Goal: Obtain resource: Download file/media

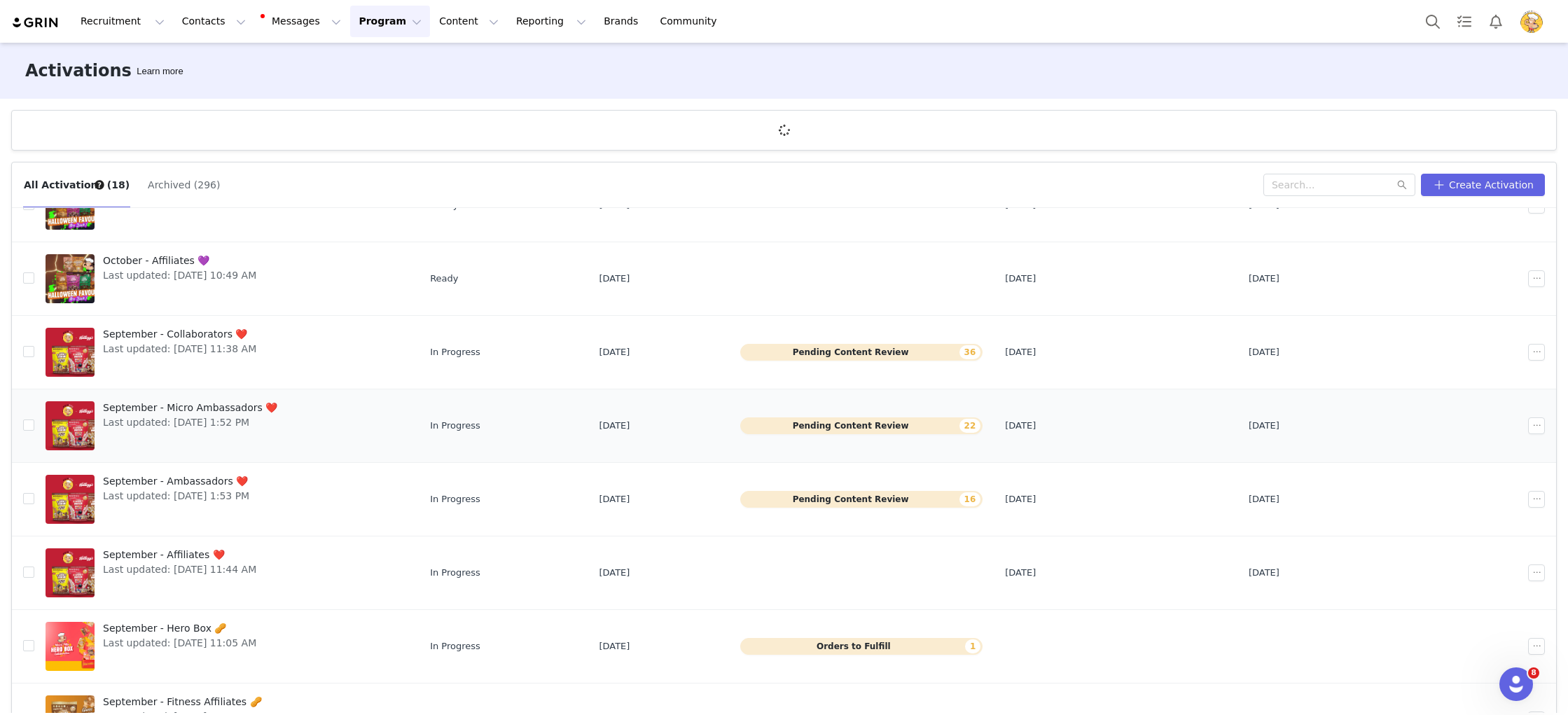
scroll to position [239, 0]
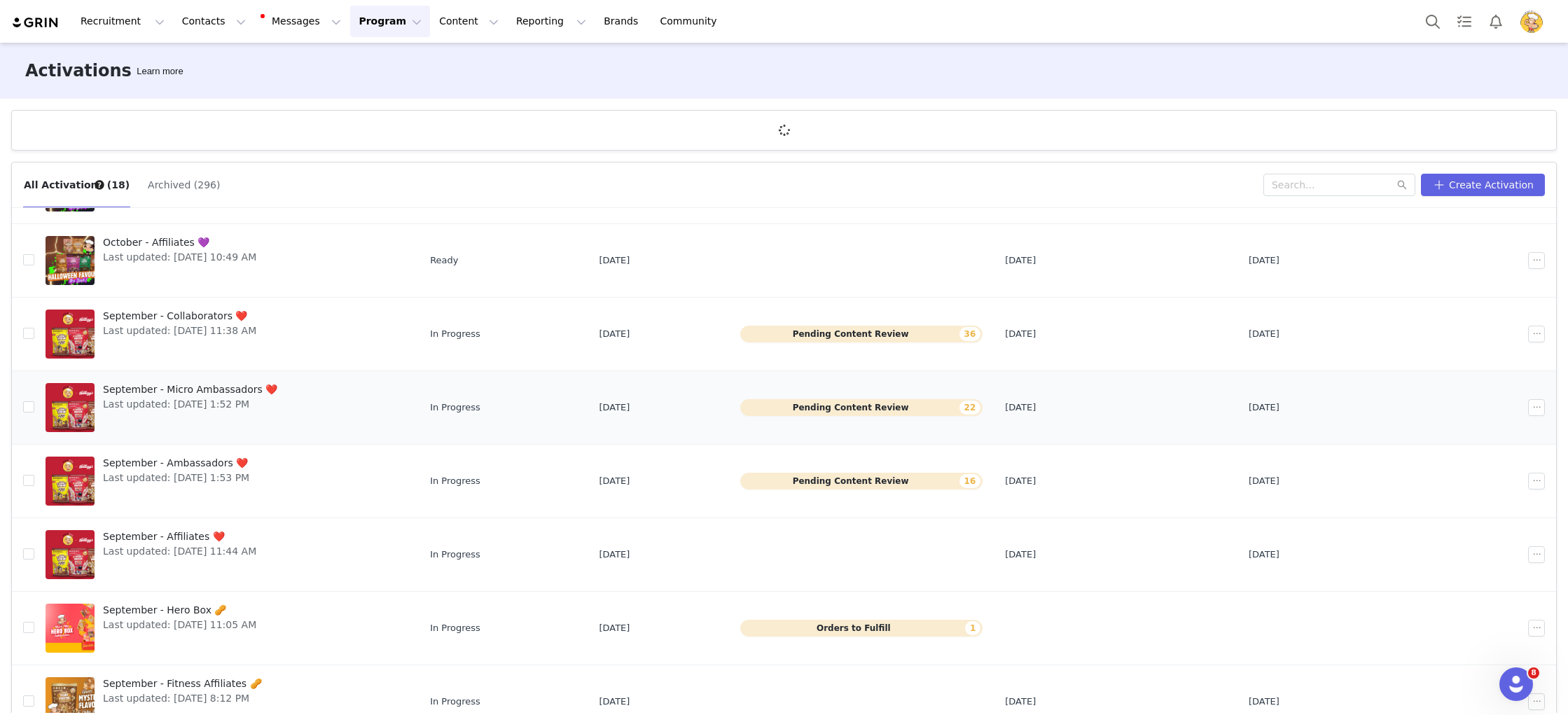
click at [235, 389] on span "September - Micro Ambassadors ❤️" at bounding box center [190, 390] width 175 height 15
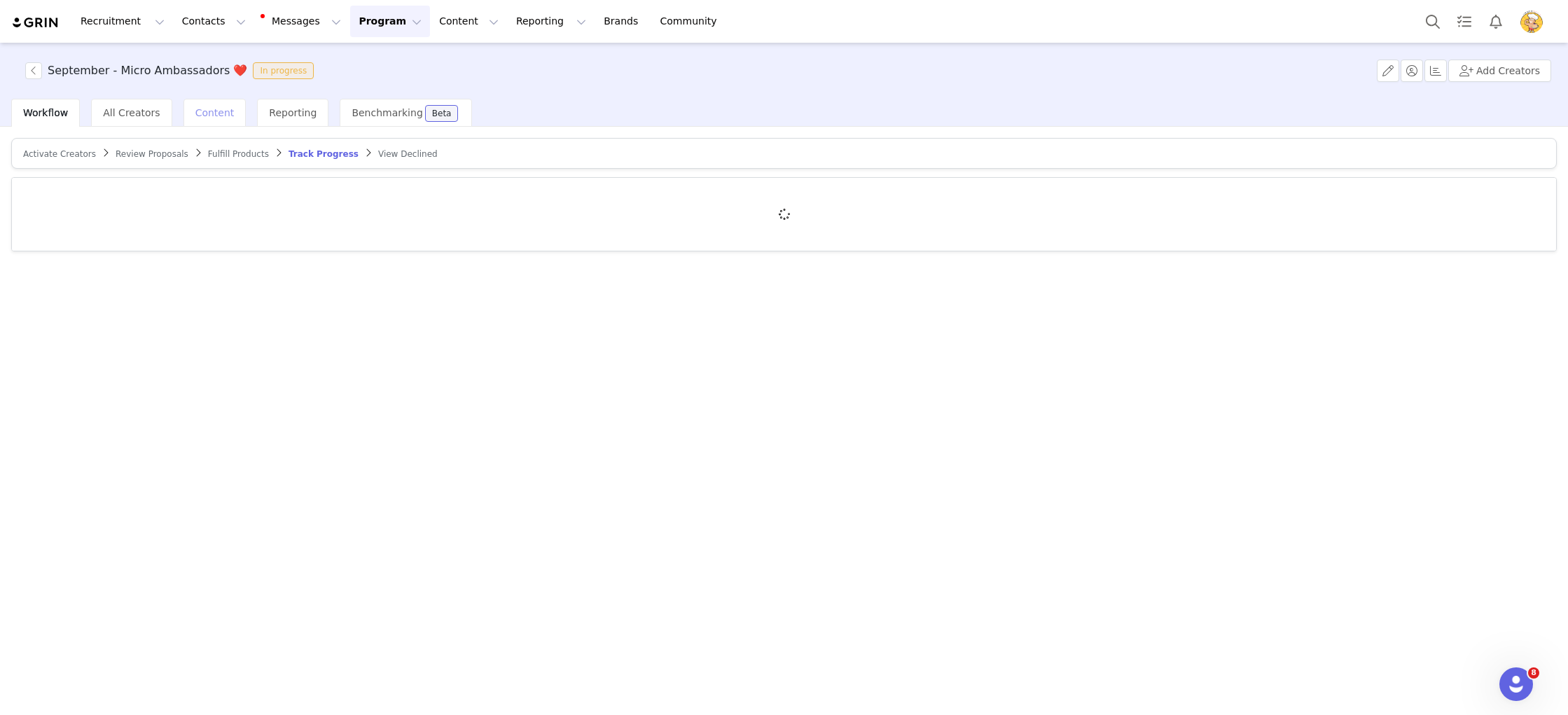
click at [208, 111] on span "Content" at bounding box center [215, 113] width 39 height 11
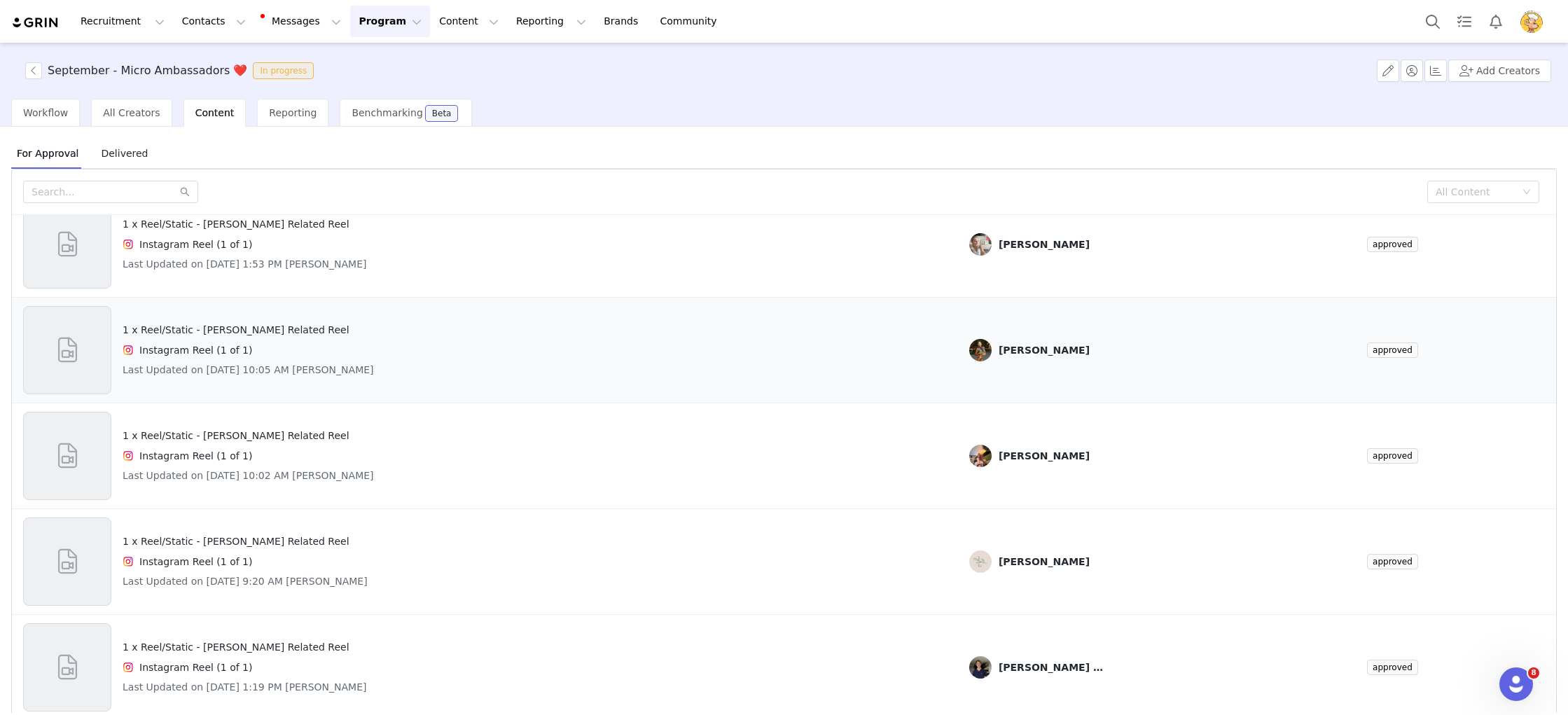
scroll to position [58, 0]
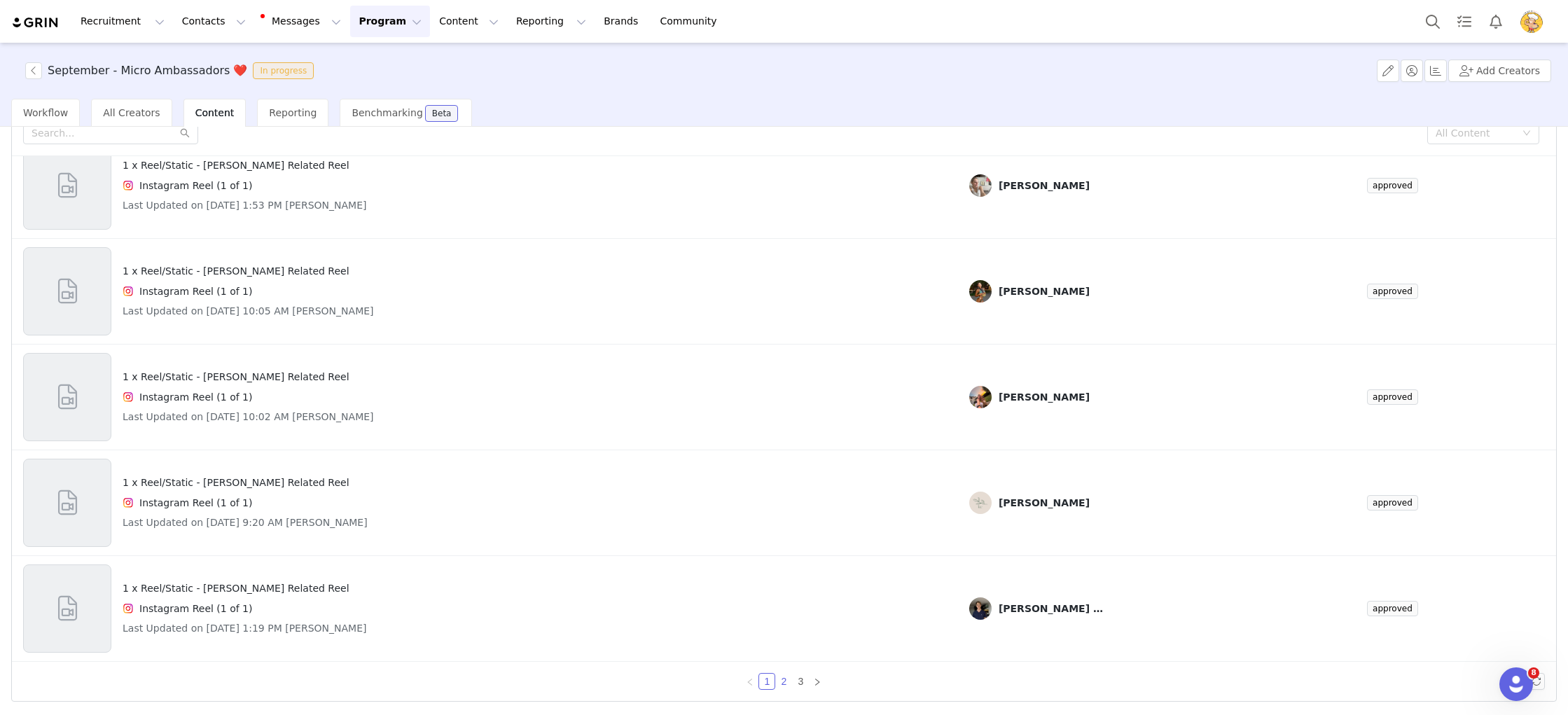
click at [784, 682] on link "2" at bounding box center [784, 681] width 15 height 15
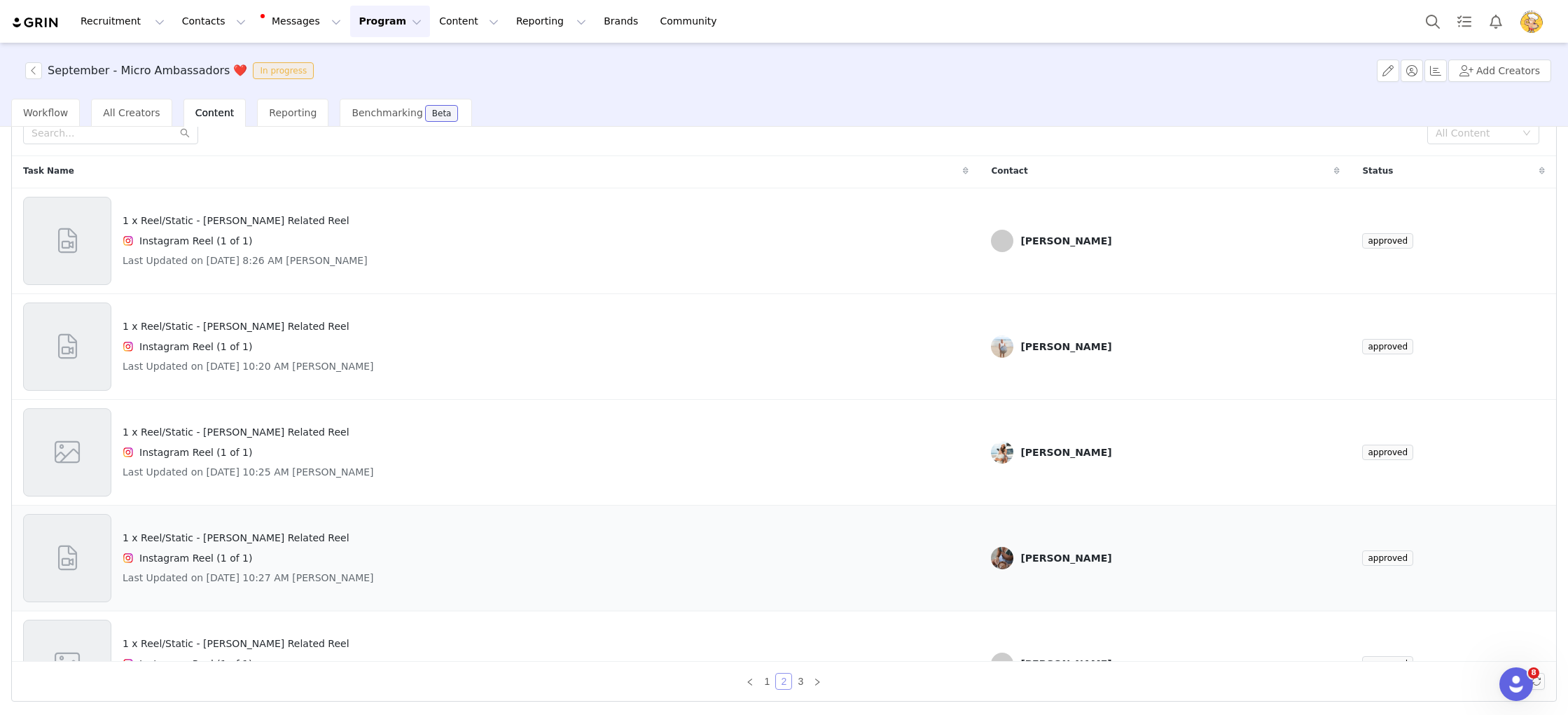
scroll to position [0, 0]
click at [265, 447] on div "Instagram Reel (1 of 1)" at bounding box center [249, 454] width 251 height 17
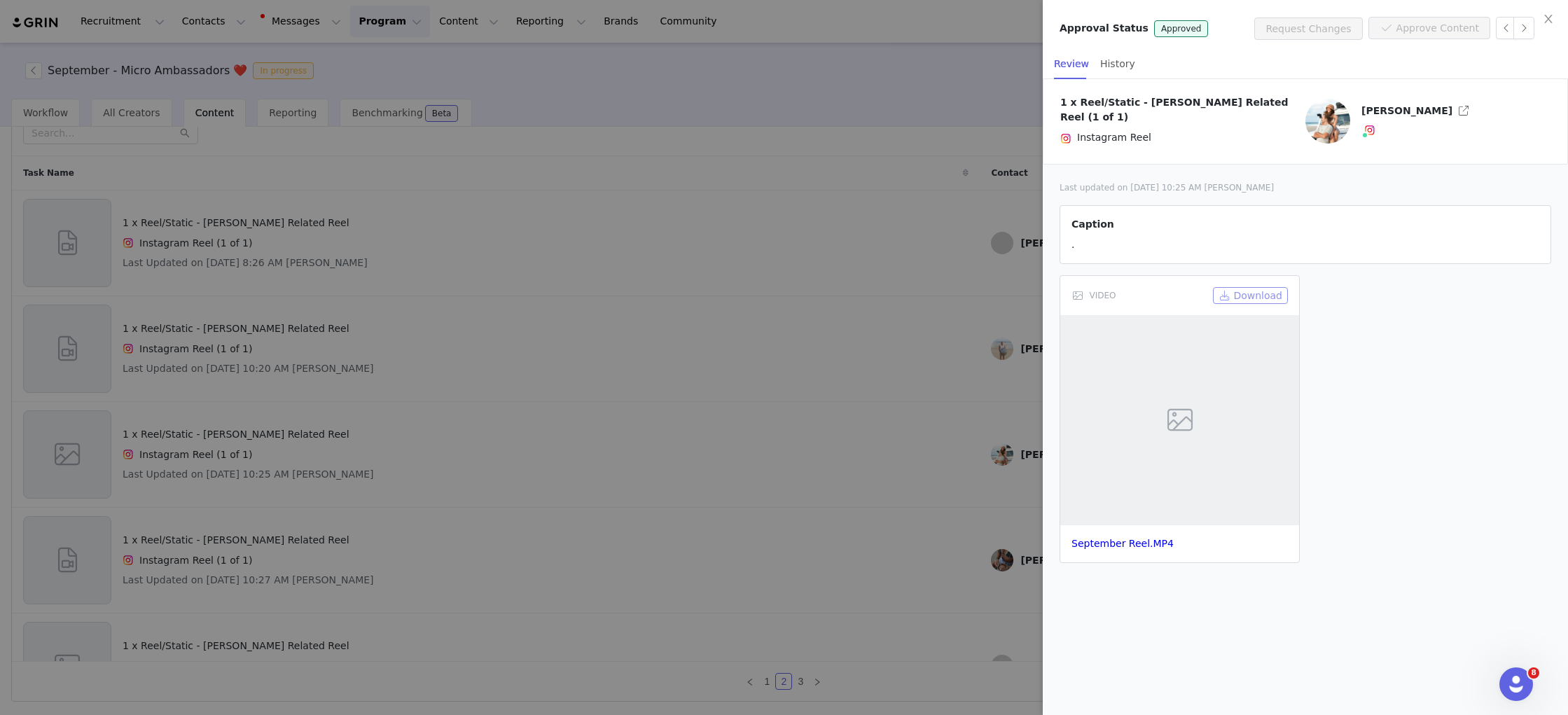
click at [1273, 292] on button "Download" at bounding box center [1250, 295] width 75 height 17
click at [726, 255] on div at bounding box center [784, 358] width 1568 height 715
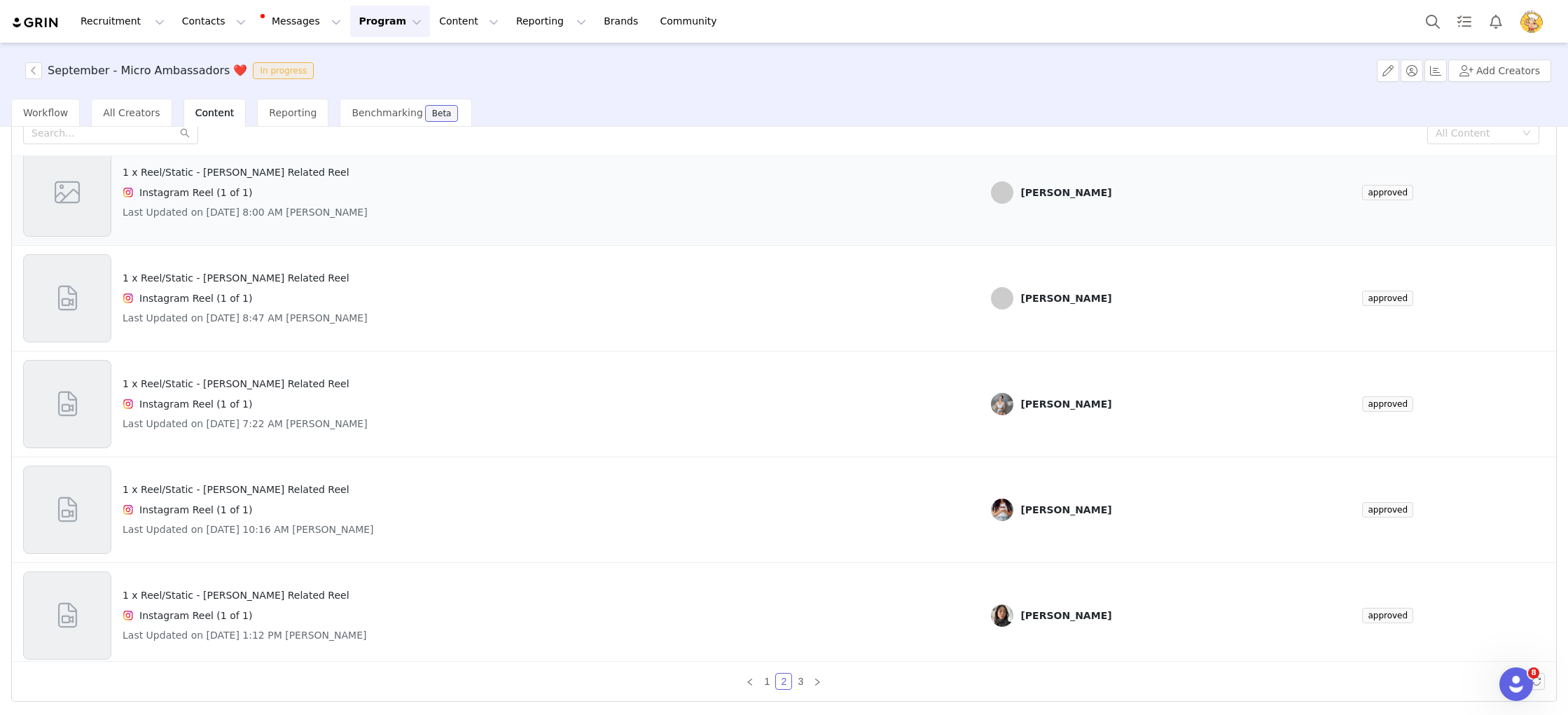
scroll to position [586, 0]
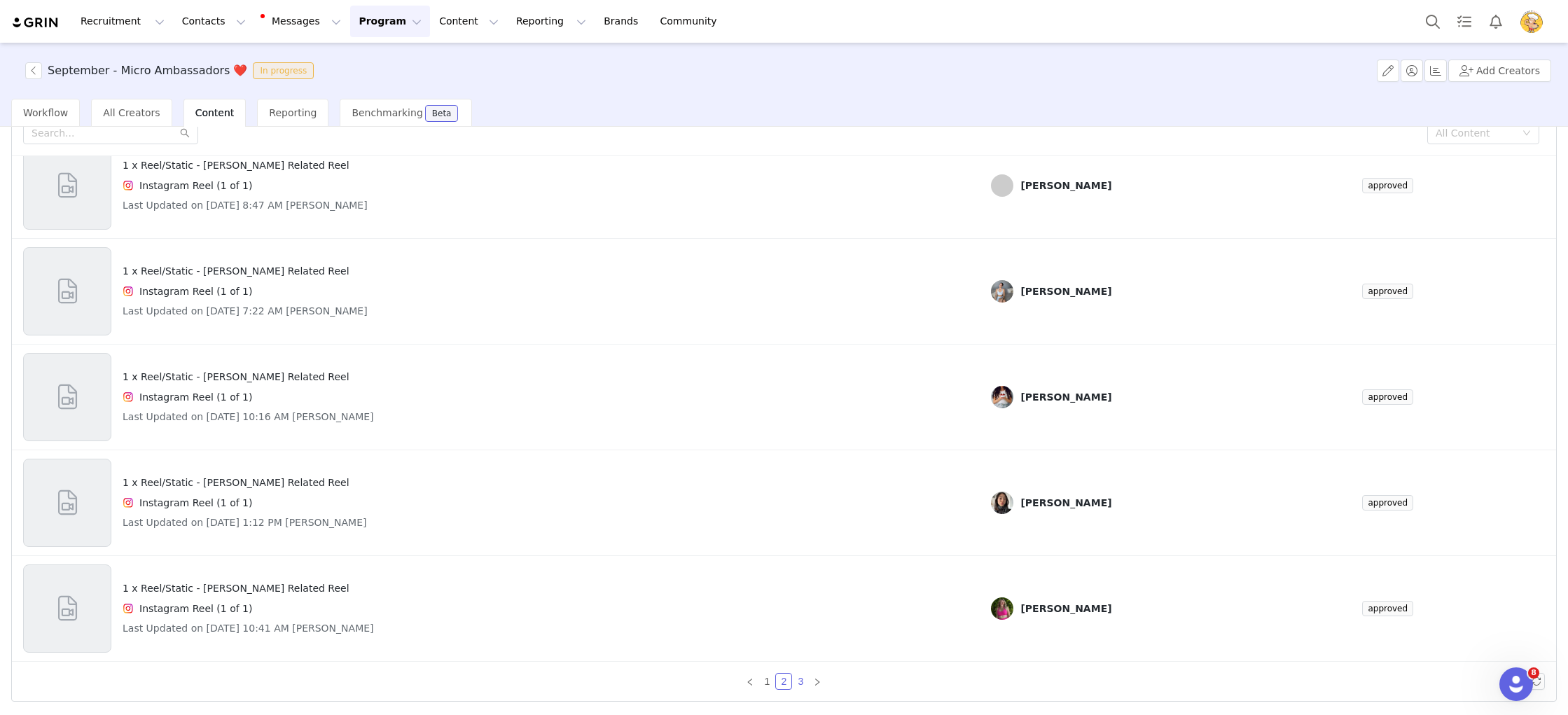
click at [800, 681] on link "3" at bounding box center [800, 681] width 15 height 15
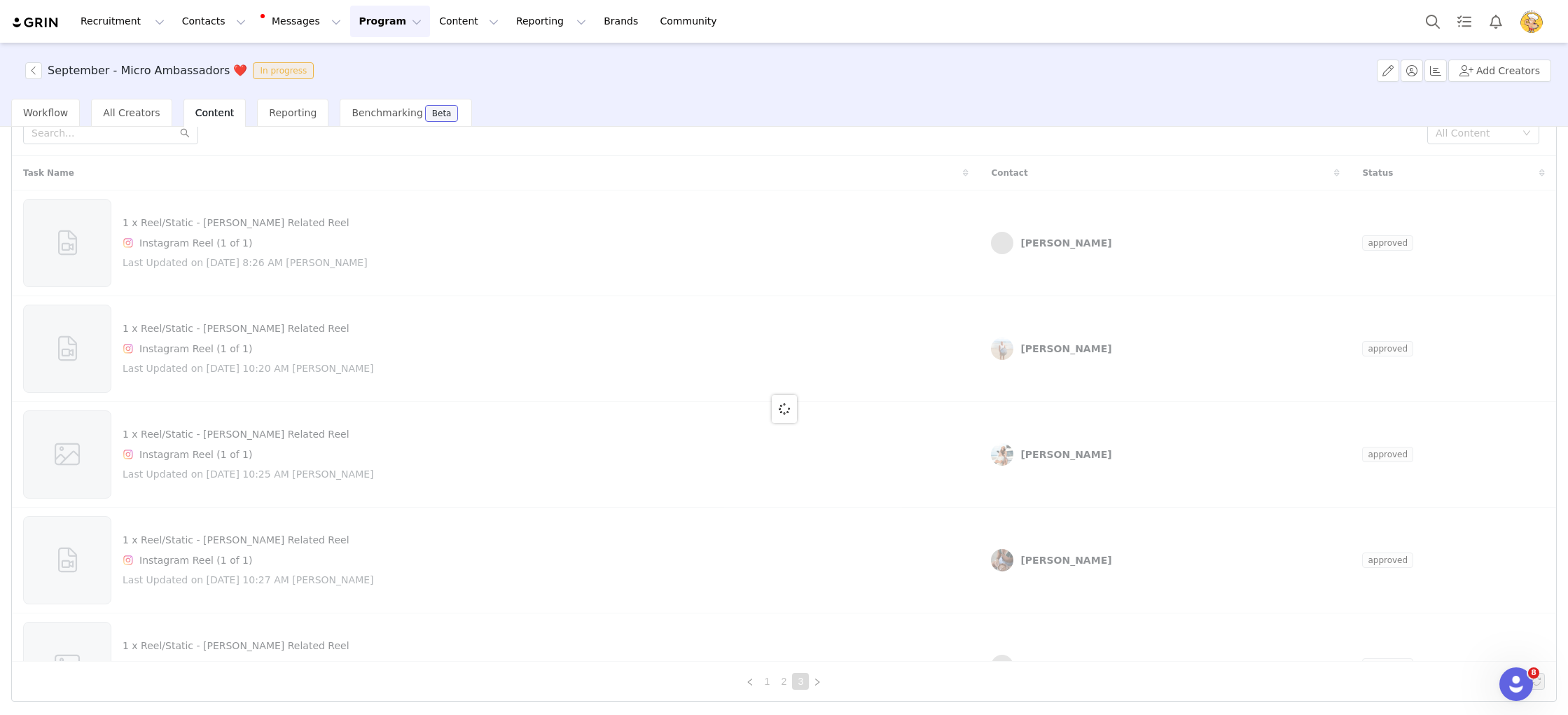
scroll to position [0, 0]
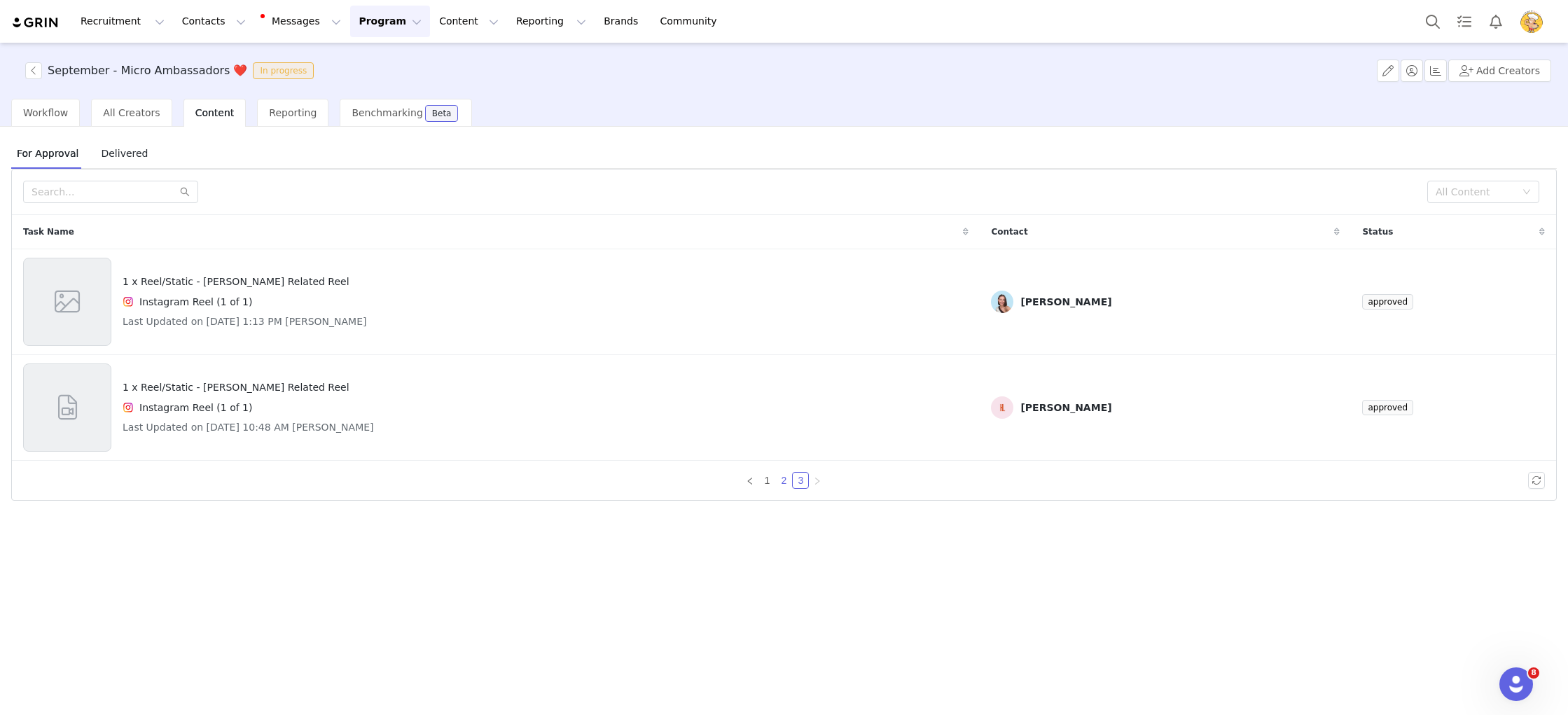
click at [784, 482] on link "2" at bounding box center [784, 480] width 15 height 15
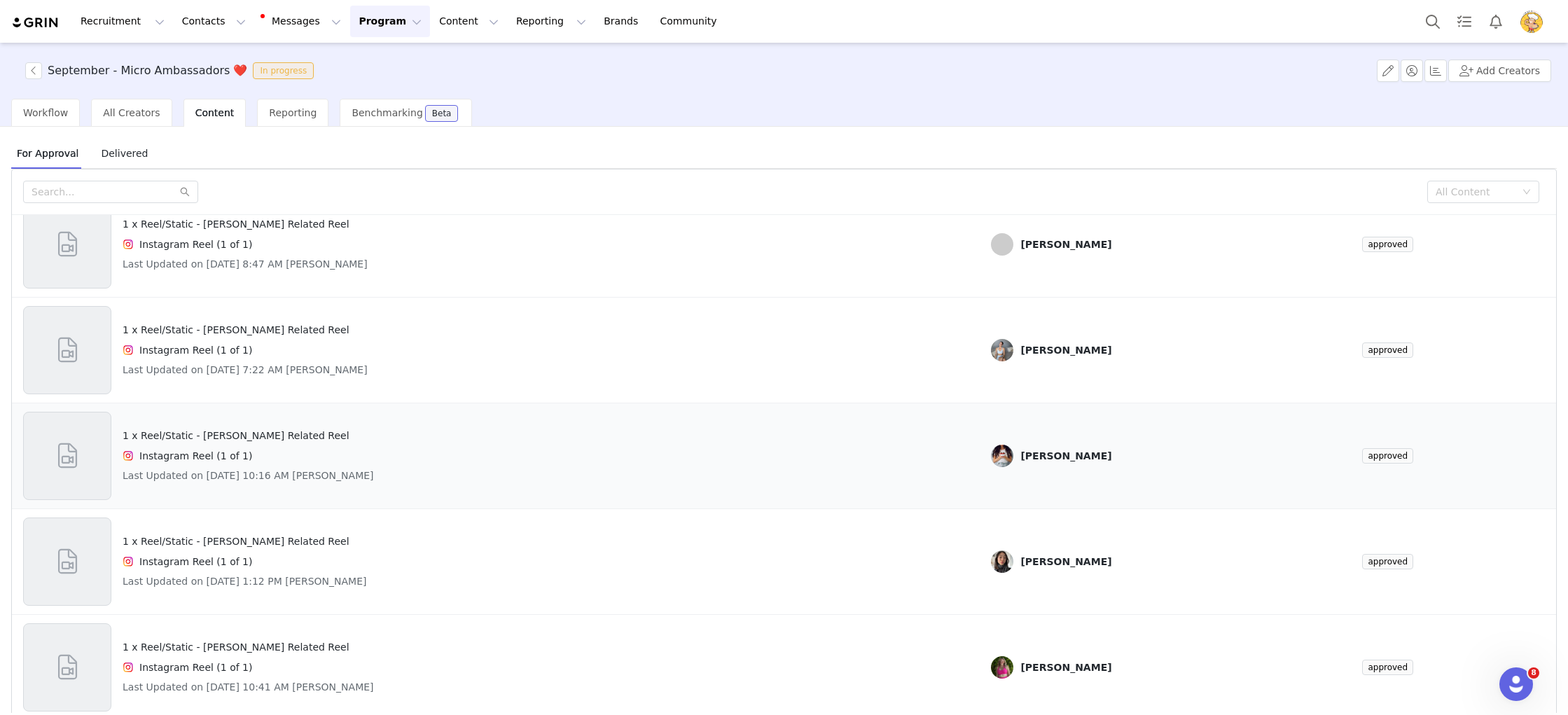
scroll to position [58, 0]
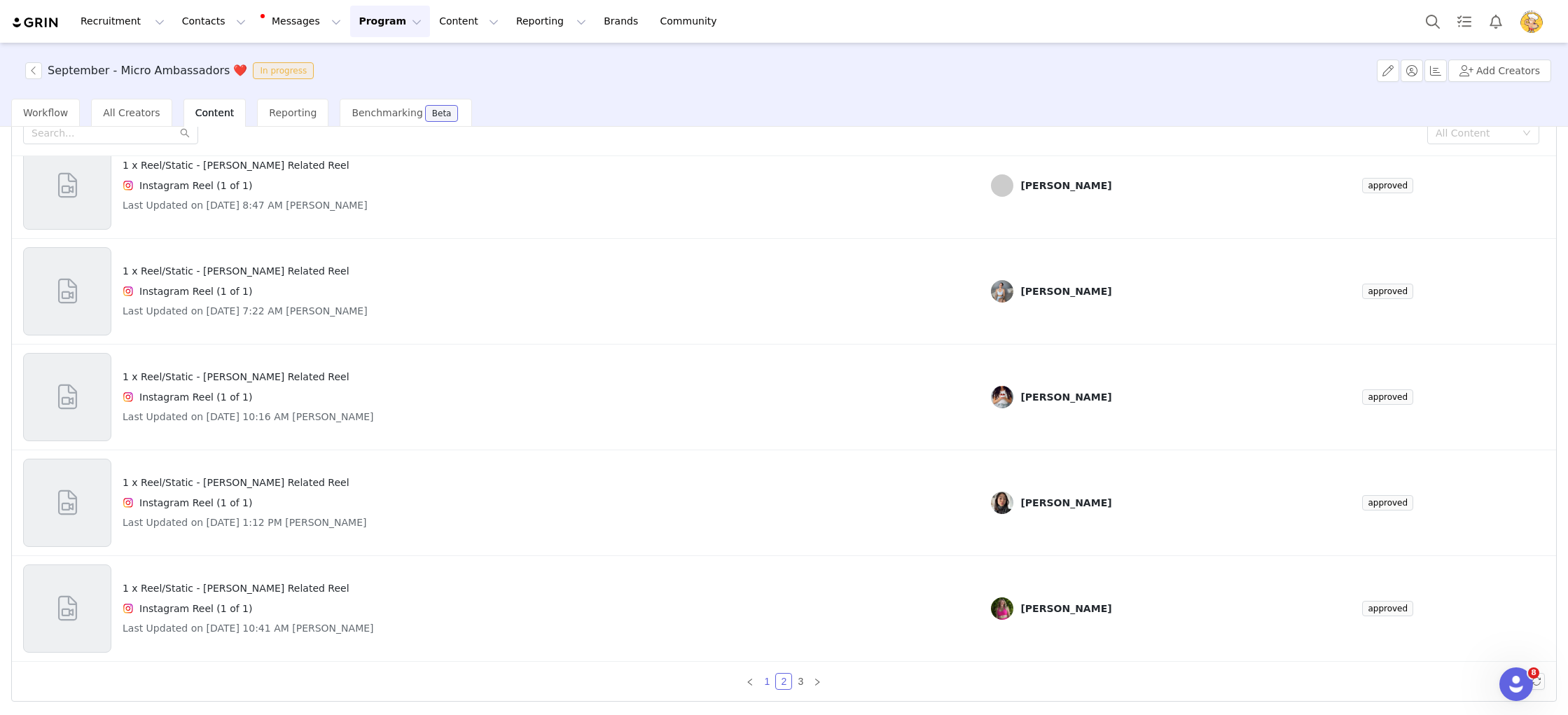
click at [767, 684] on link "1" at bounding box center [767, 681] width 15 height 15
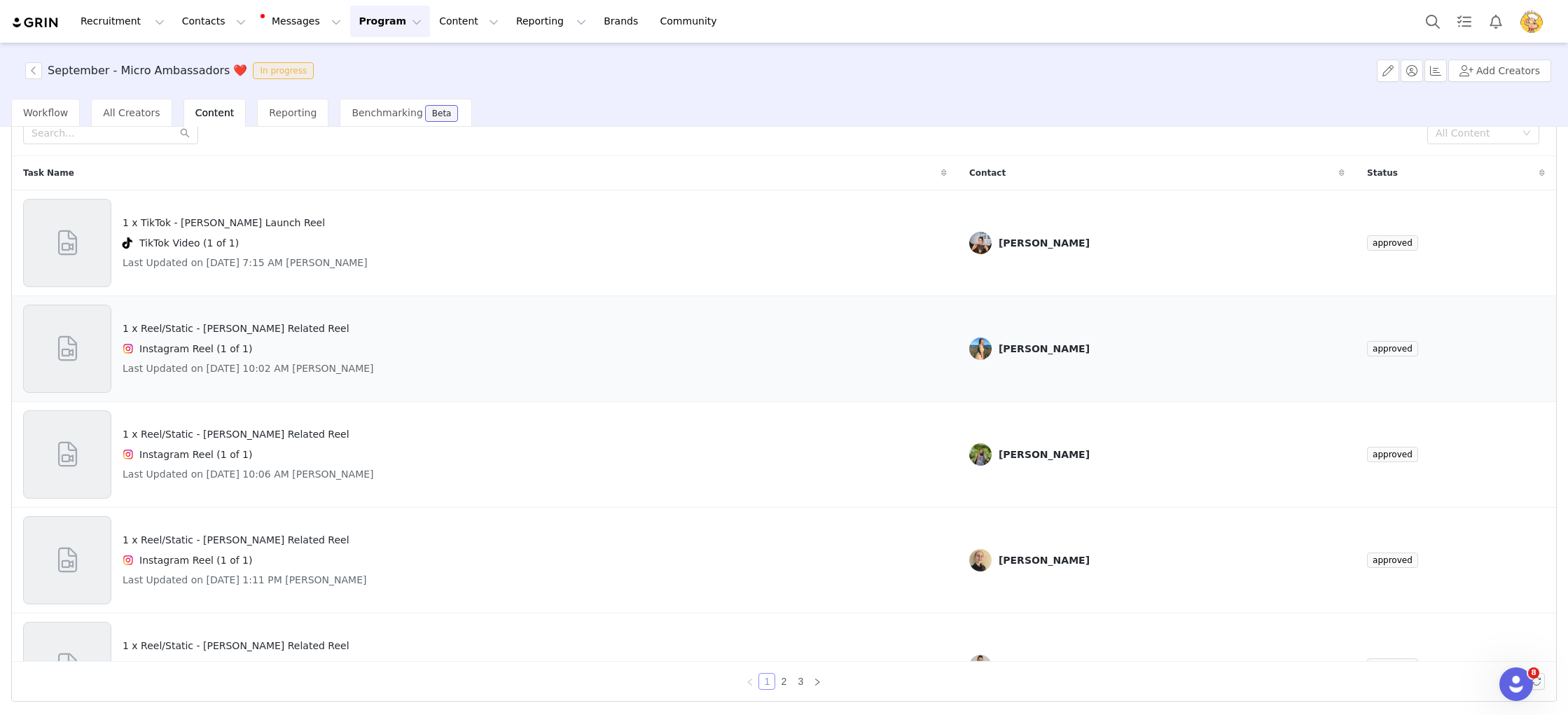
scroll to position [0, 0]
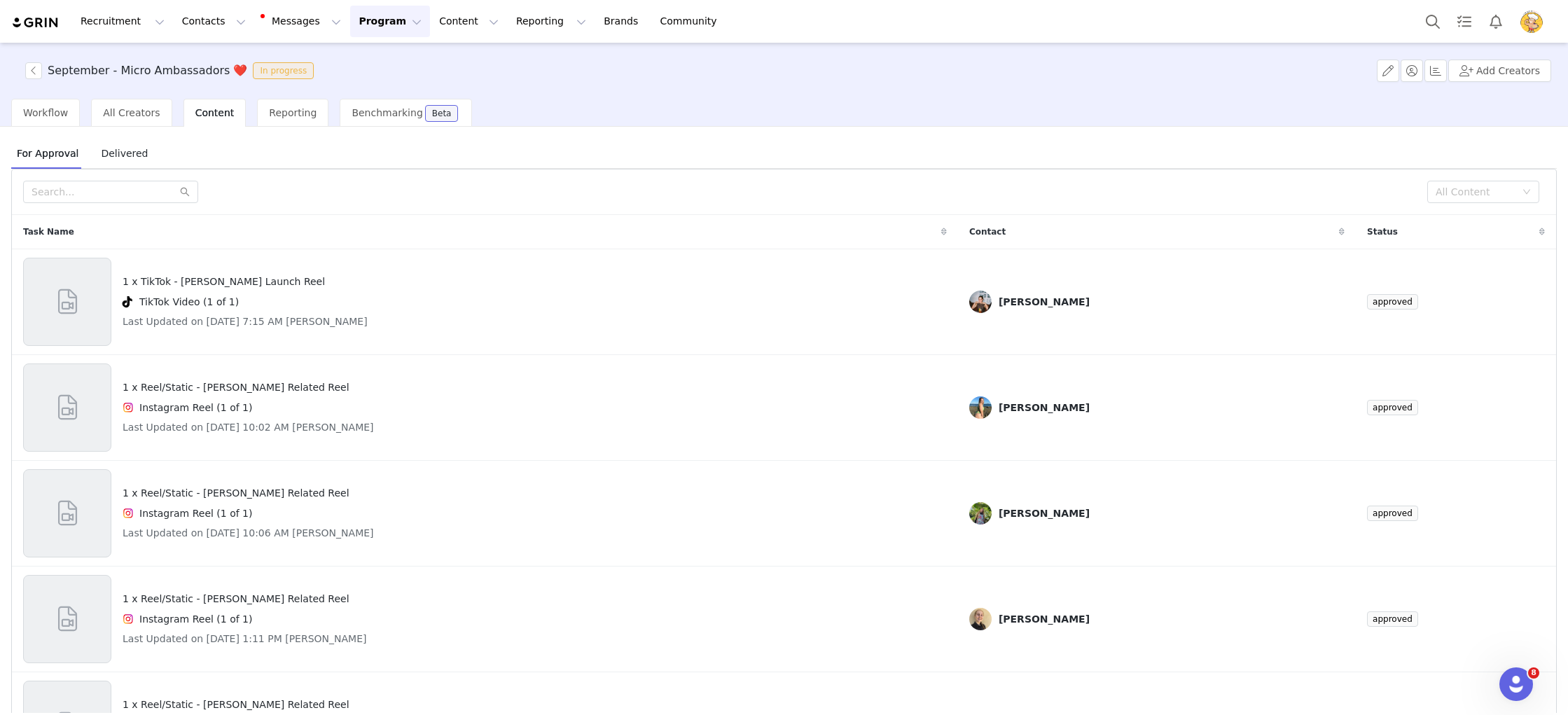
drag, startPoint x: 374, startPoint y: 19, endPoint x: 376, endPoint y: 33, distance: 14.1
click at [374, 20] on button "Program Program" at bounding box center [390, 21] width 80 height 31
click at [376, 67] on p "Activations" at bounding box center [367, 62] width 54 height 15
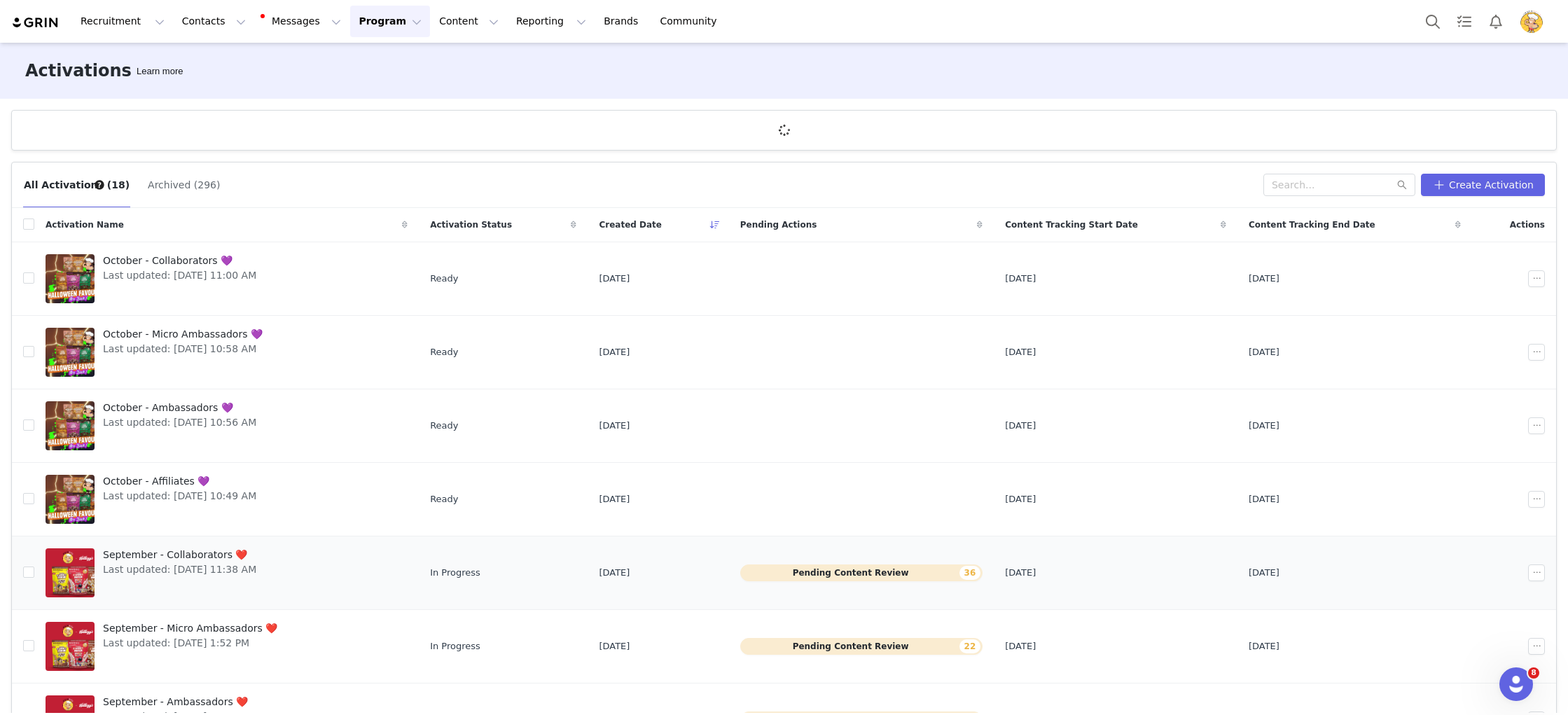
scroll to position [63, 0]
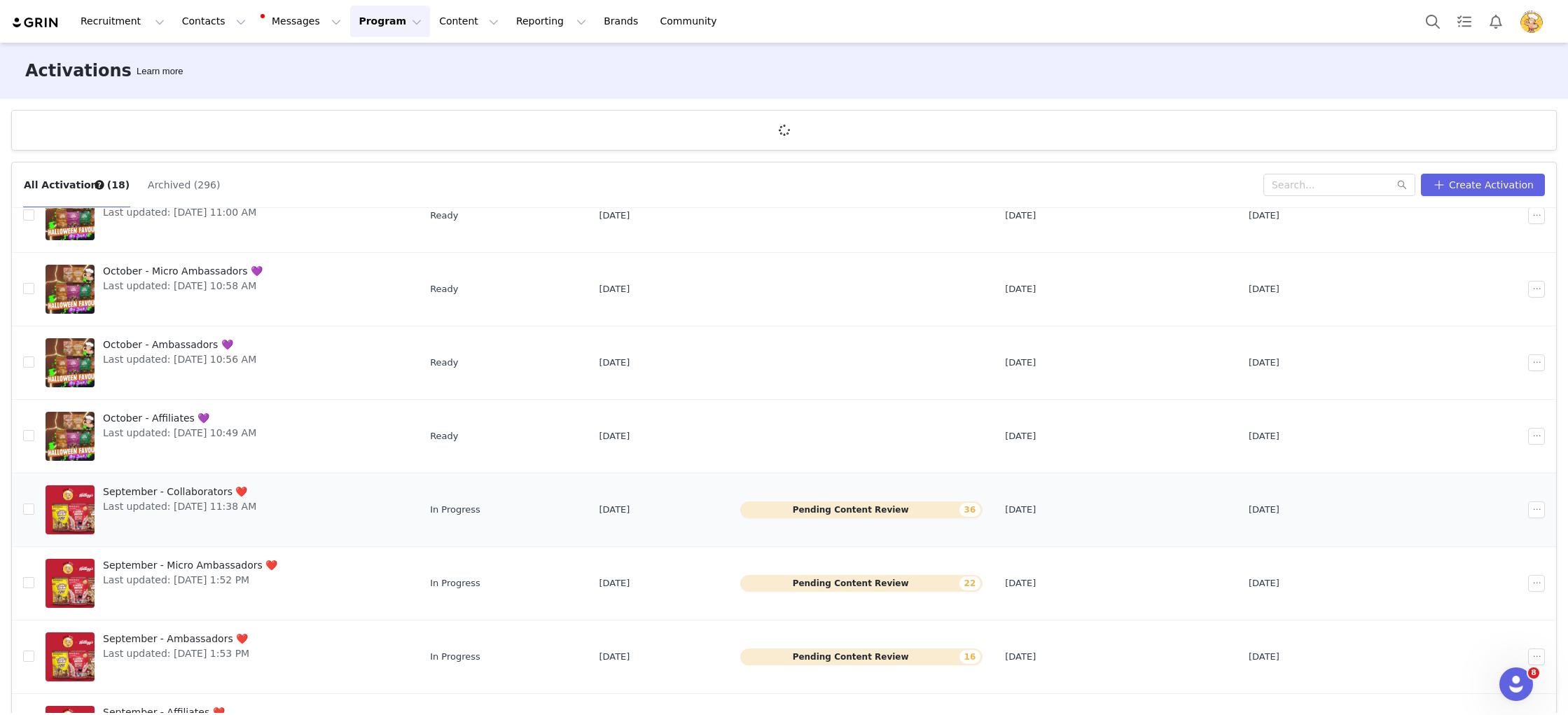
click at [236, 495] on span "September - Collaborators ❤️" at bounding box center [180, 492] width 154 height 15
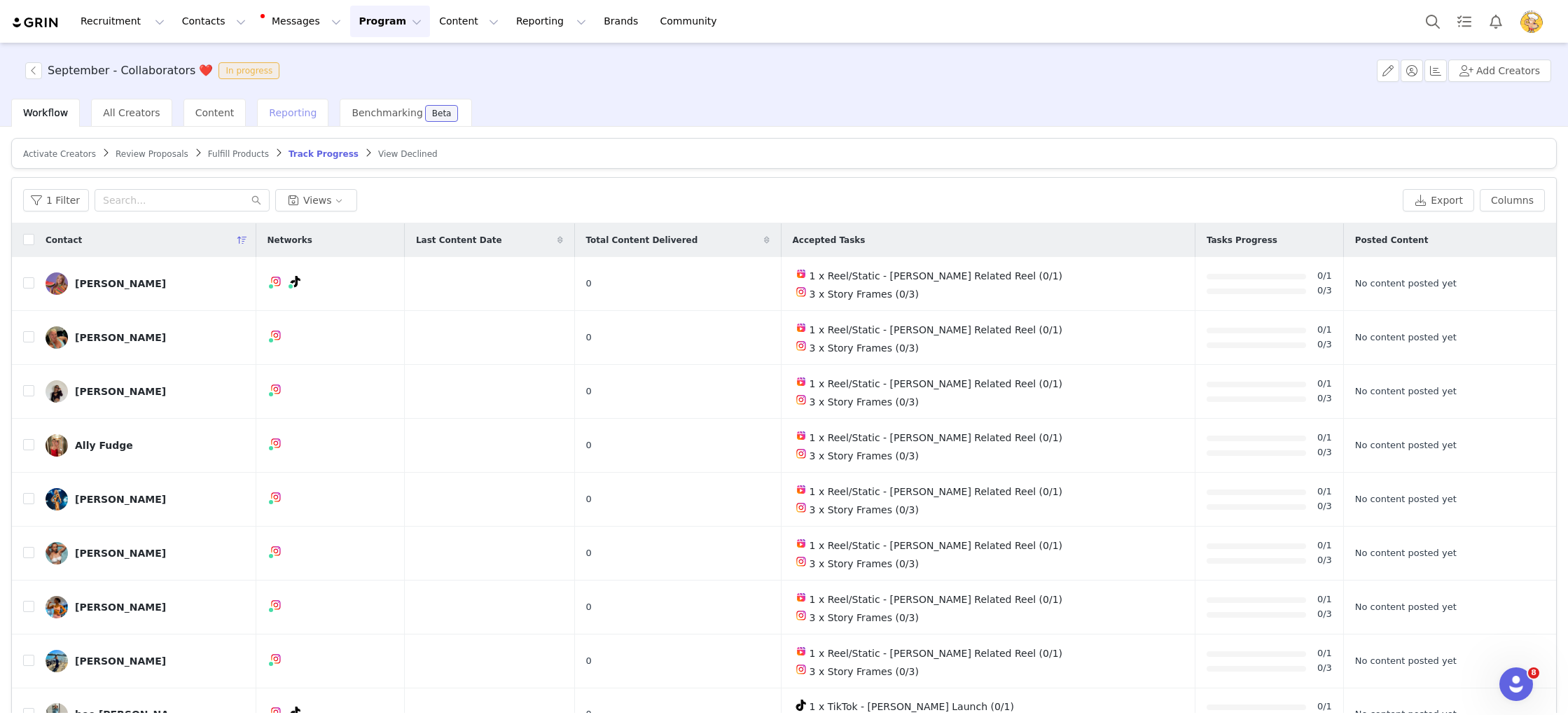
click at [194, 105] on div "Content" at bounding box center [215, 113] width 63 height 28
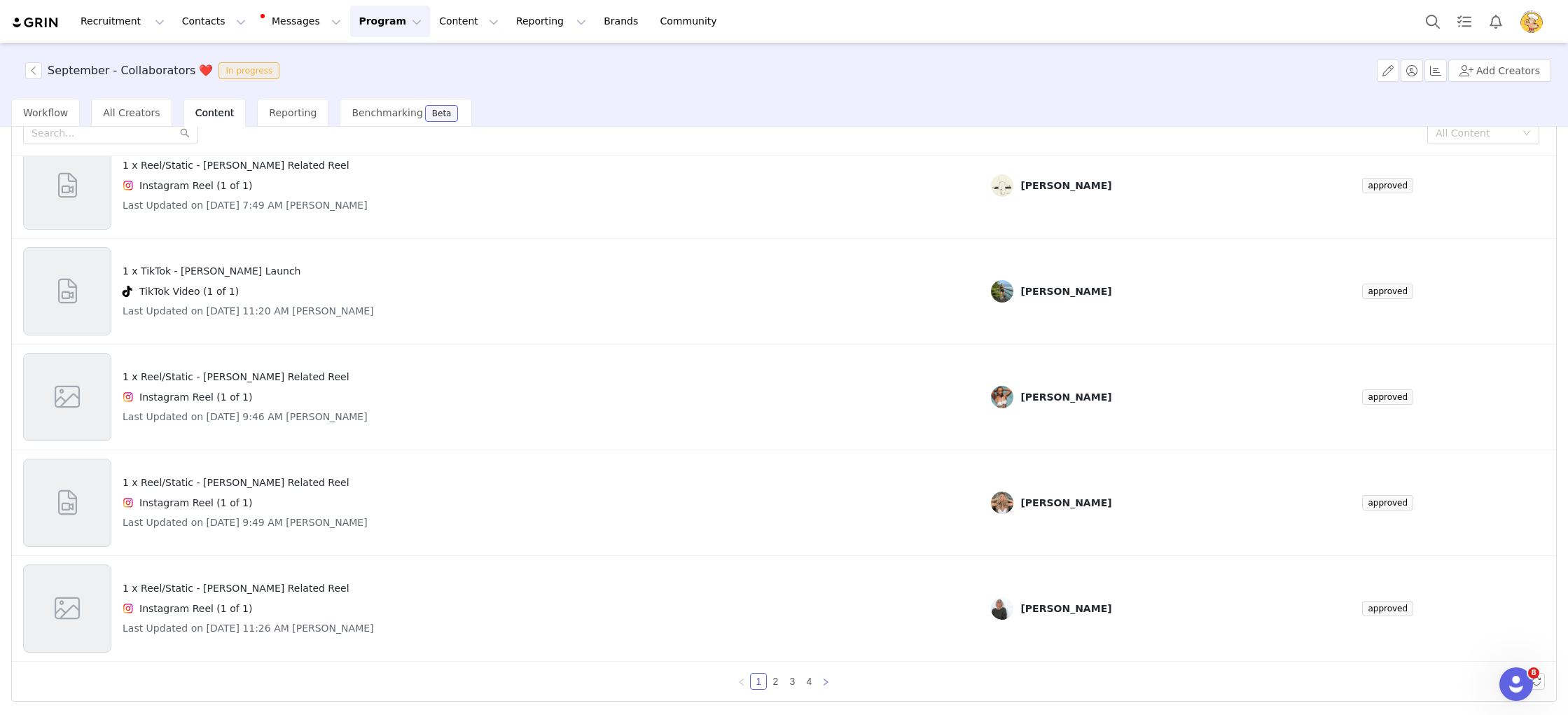
scroll to position [575, 0]
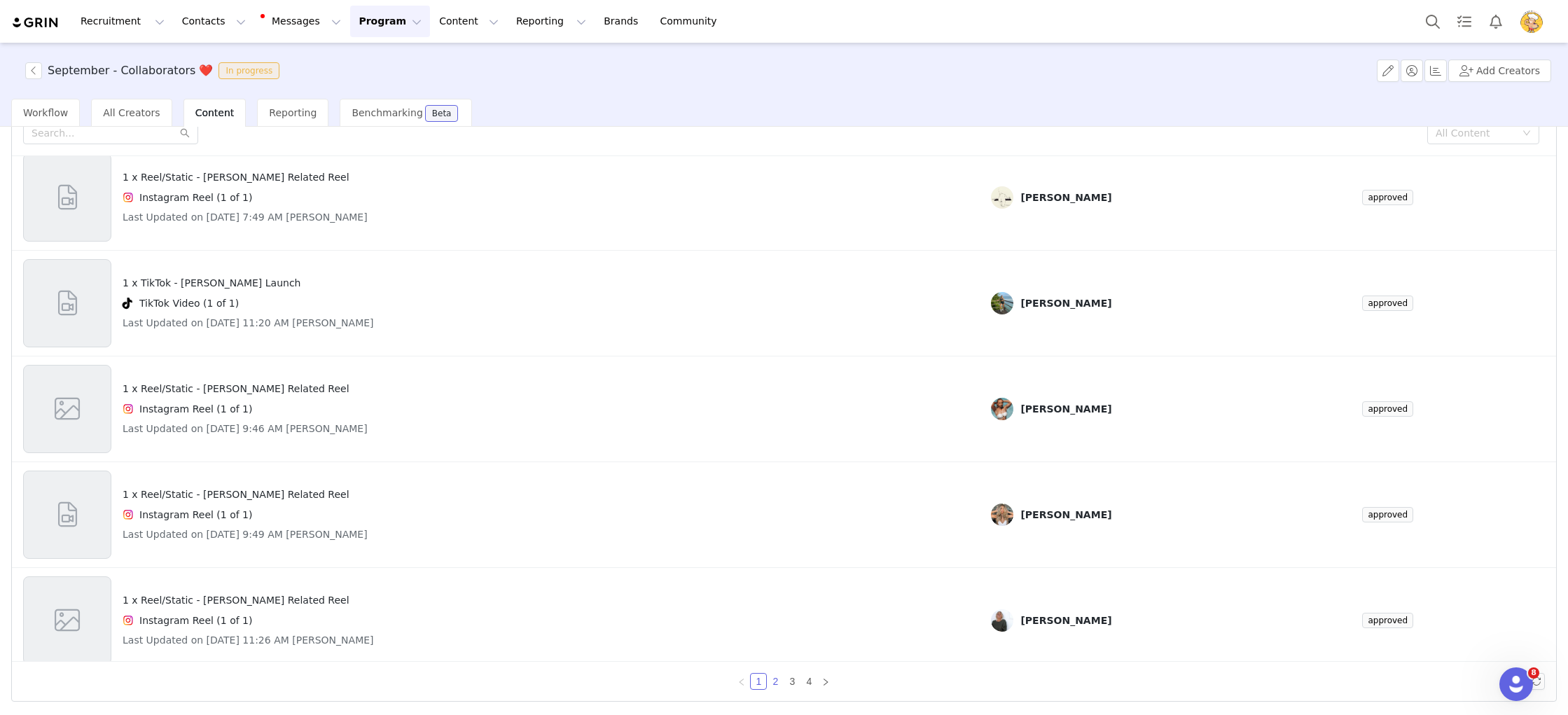
drag, startPoint x: 774, startPoint y: 680, endPoint x: 781, endPoint y: 685, distance: 8.6
click at [774, 680] on link "2" at bounding box center [775, 681] width 15 height 15
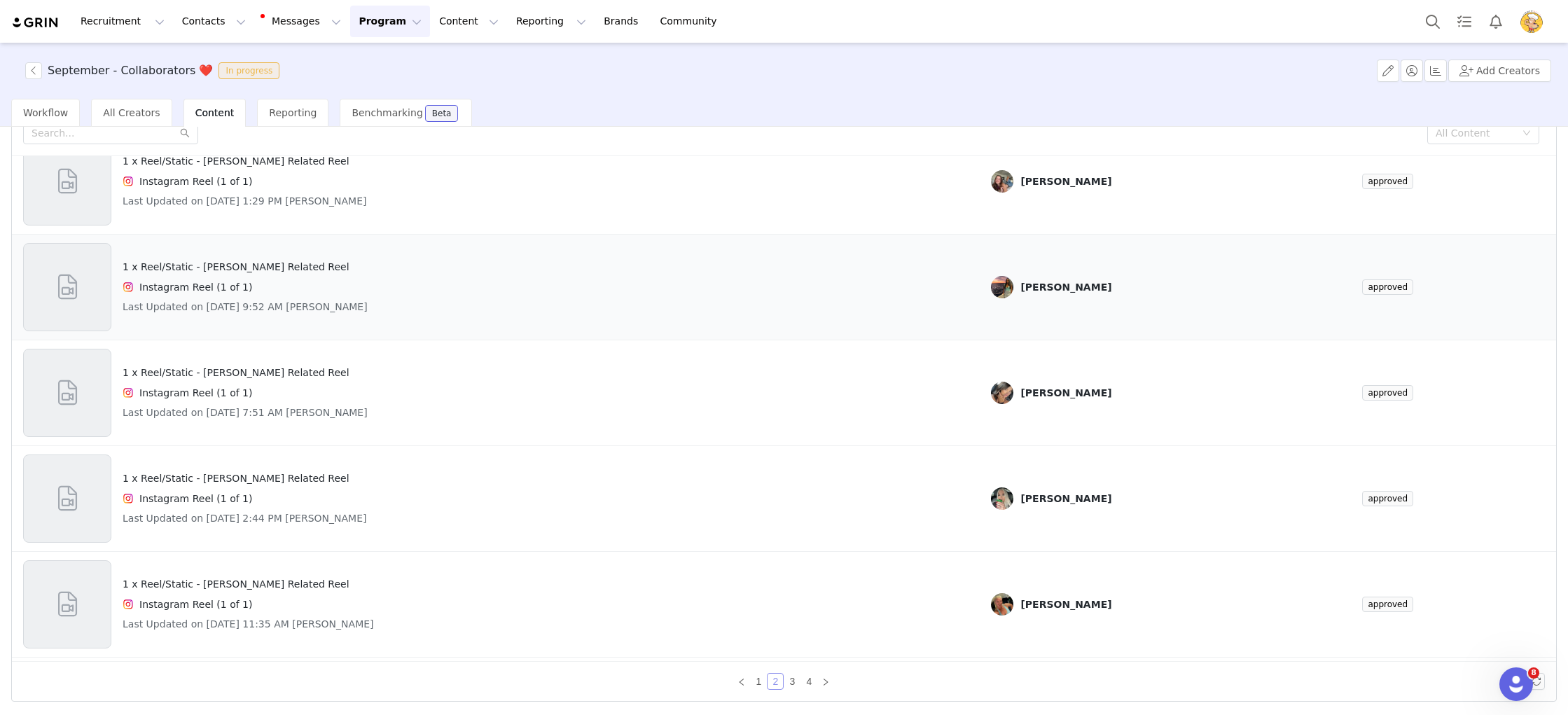
scroll to position [586, 0]
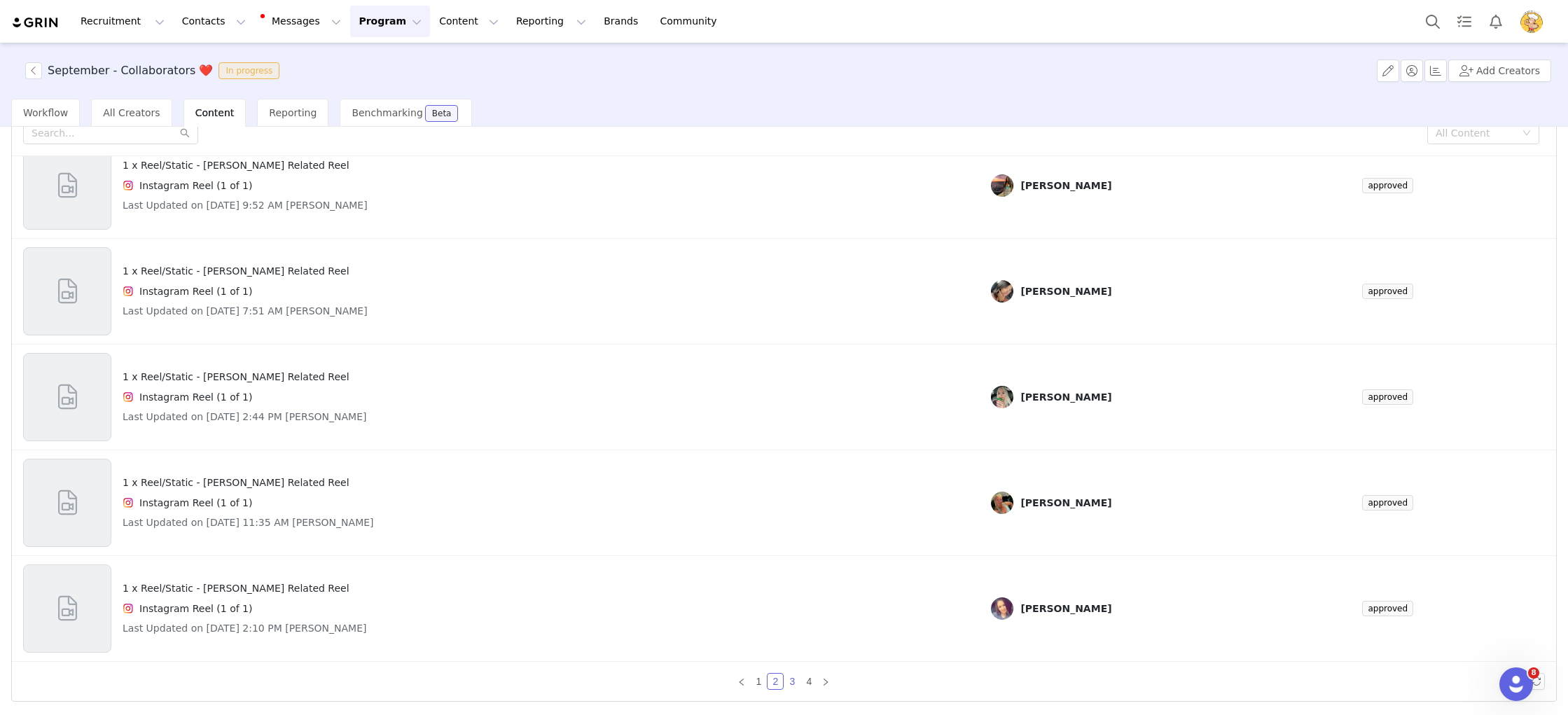
click at [797, 686] on link "3" at bounding box center [792, 681] width 15 height 15
drag, startPoint x: 813, startPoint y: 682, endPoint x: 803, endPoint y: 682, distance: 10.0
click at [813, 682] on link "4" at bounding box center [808, 681] width 15 height 15
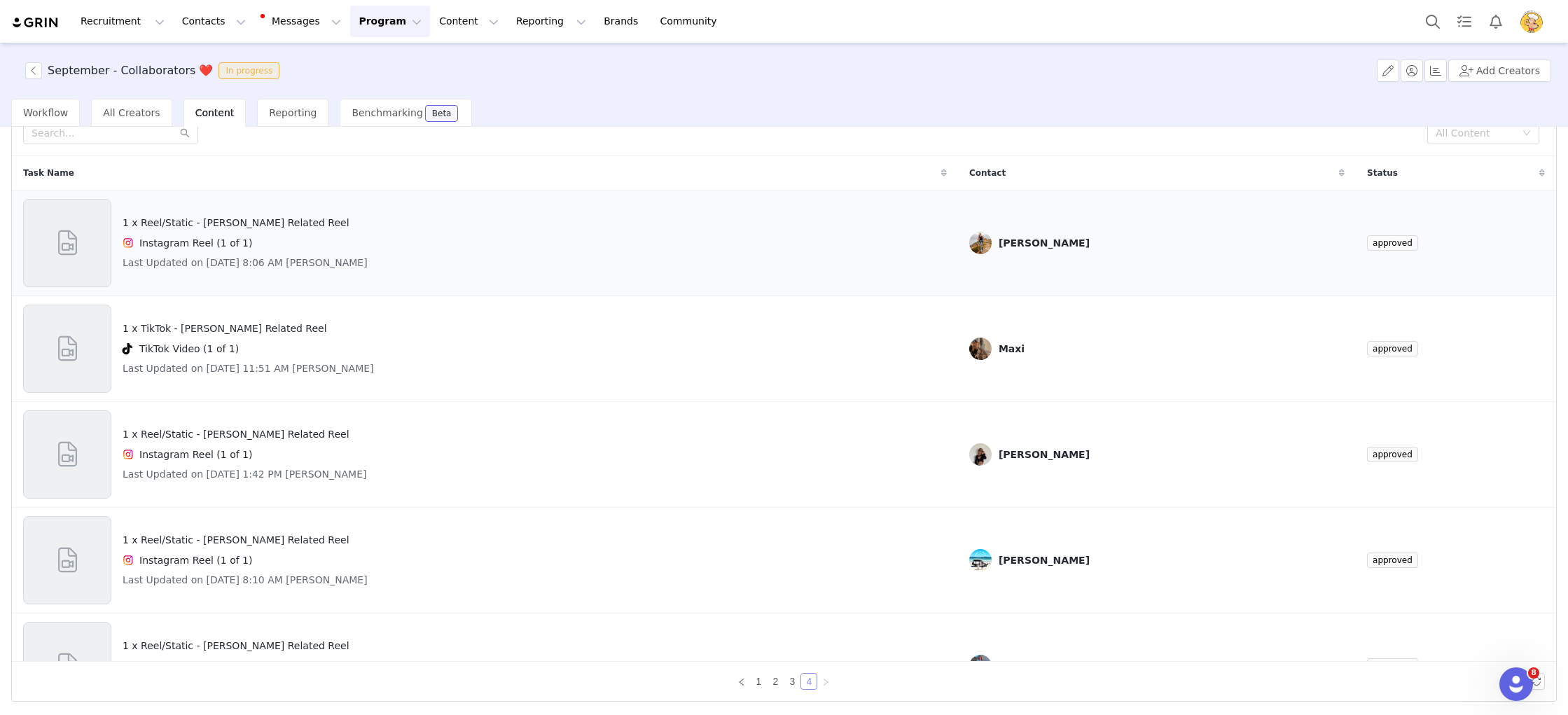
scroll to position [0, 0]
